Goal: Transaction & Acquisition: Purchase product/service

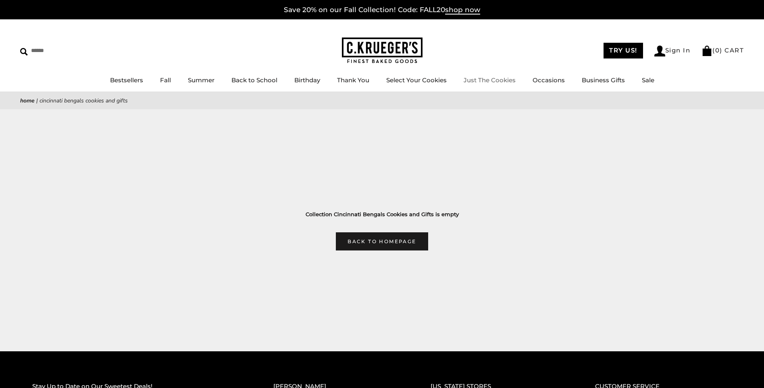
click at [495, 79] on link "Just The Cookies" at bounding box center [490, 80] width 52 height 8
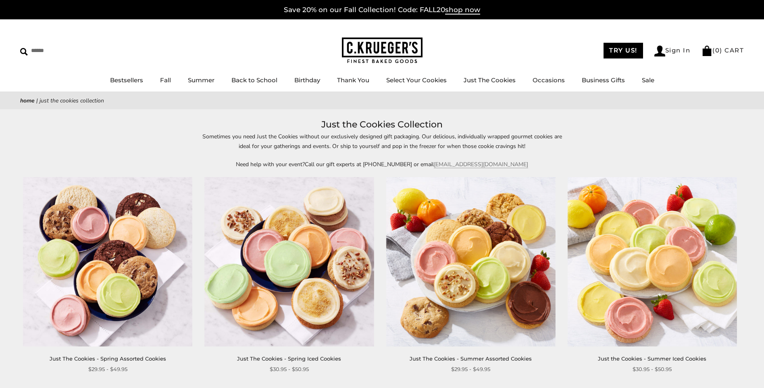
click at [31, 50] on input "Search" at bounding box center [68, 50] width 96 height 13
type input "**********"
click at [146, 44] on input "******" at bounding box center [157, 49] width 22 height 11
